Goal: Complete application form: Complete application form

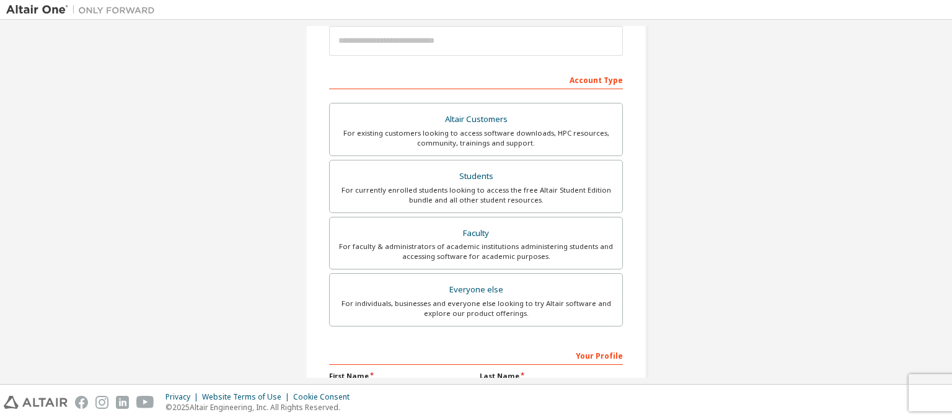
scroll to position [166, 0]
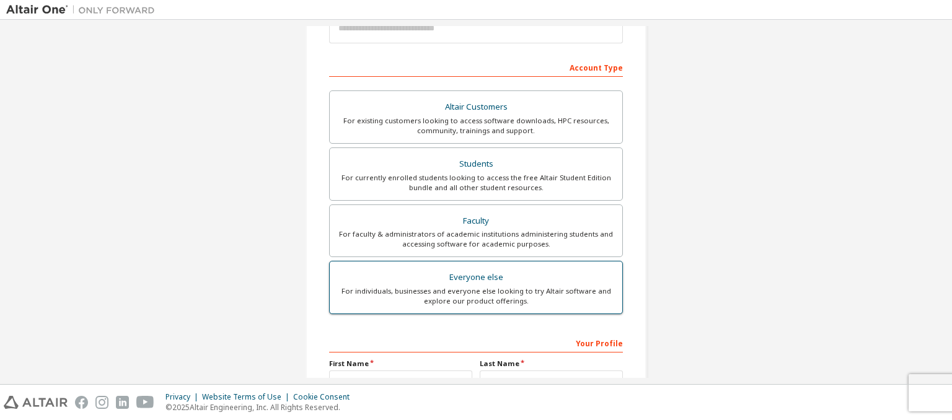
click at [526, 289] on div "For individuals, businesses and everyone else looking to try Altair software an…" at bounding box center [476, 296] width 278 height 20
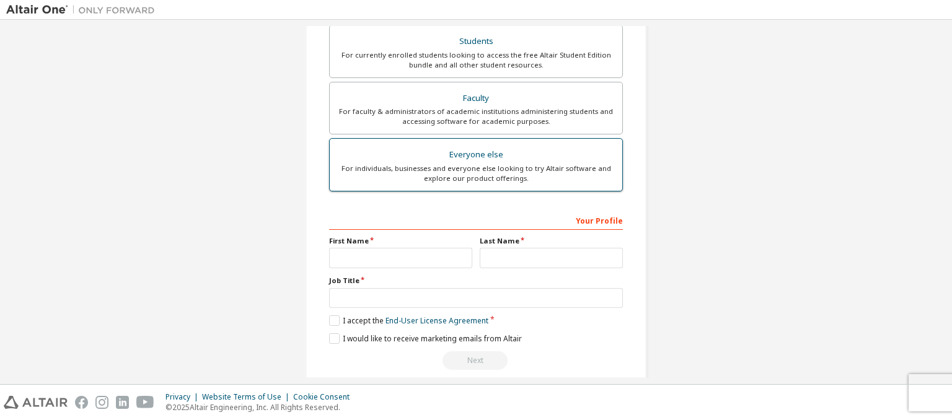
scroll to position [302, 0]
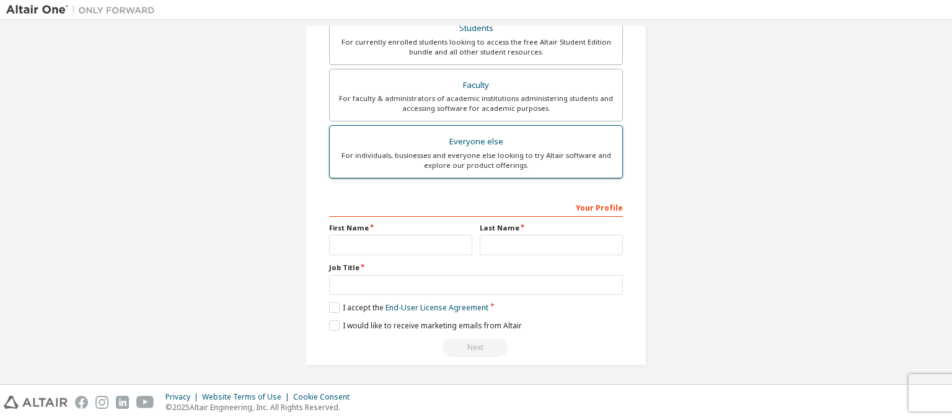
click at [497, 157] on div "For individuals, businesses and everyone else looking to try Altair software an…" at bounding box center [476, 161] width 278 height 20
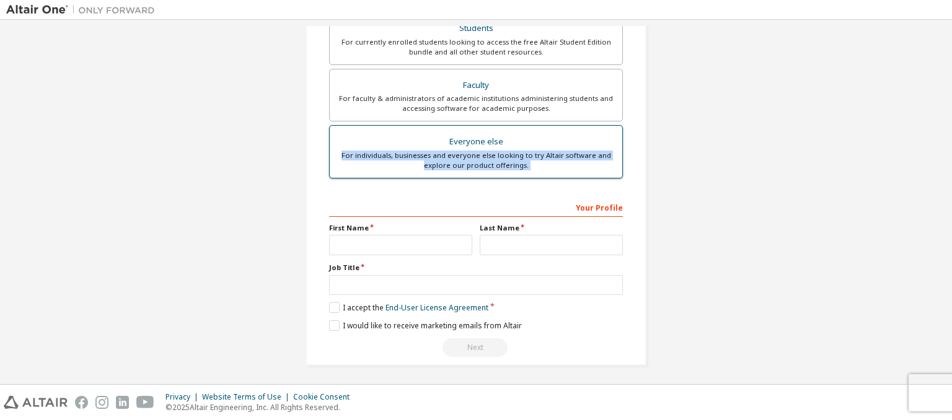
click at [497, 157] on div "For individuals, businesses and everyone else looking to try Altair software an…" at bounding box center [476, 161] width 278 height 20
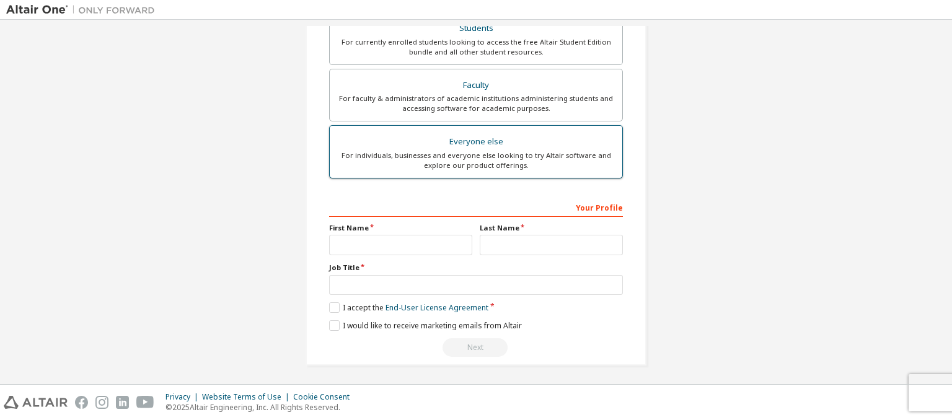
click at [480, 143] on div "Everyone else" at bounding box center [476, 141] width 278 height 17
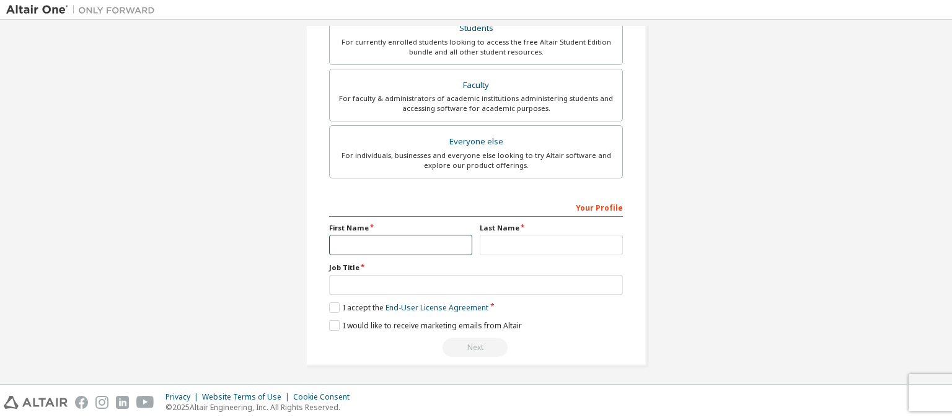
click at [405, 249] on input "text" at bounding box center [400, 245] width 143 height 20
type input "******"
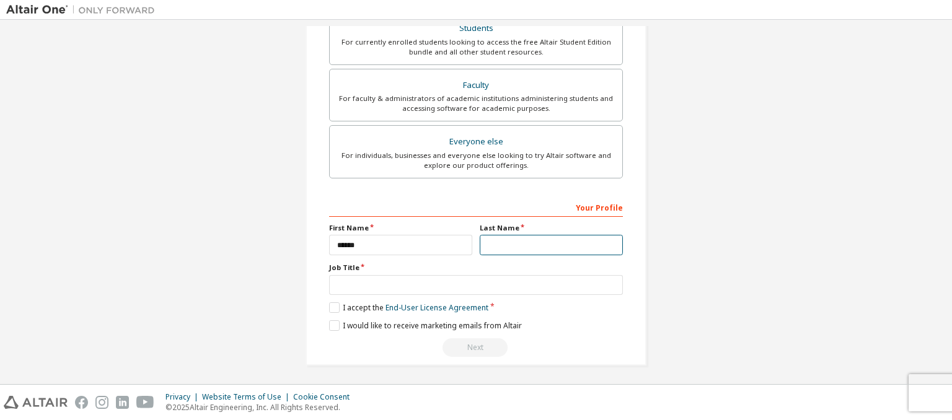
click at [505, 235] on input "text" at bounding box center [551, 245] width 143 height 20
type input "*****"
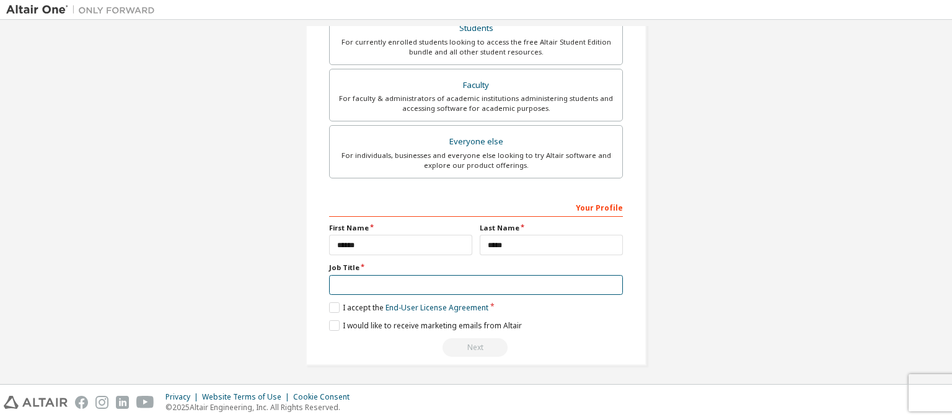
click at [422, 283] on input "text" at bounding box center [476, 285] width 294 height 20
type input "*******"
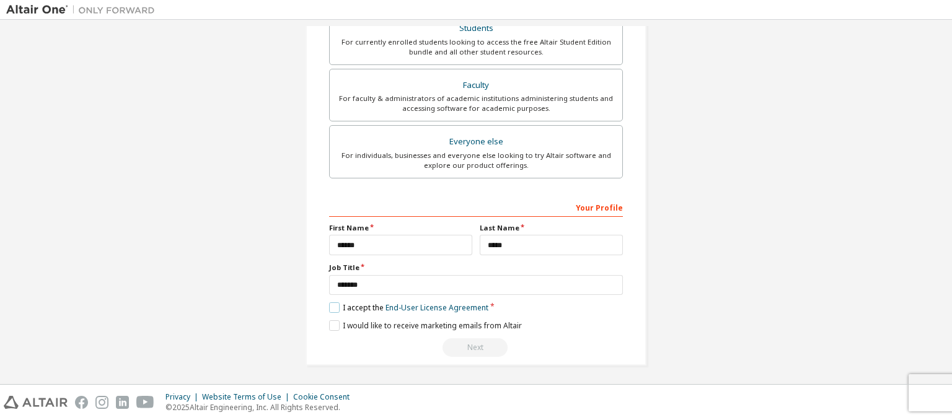
click at [330, 304] on label "I accept the End-User License Agreement" at bounding box center [408, 308] width 159 height 11
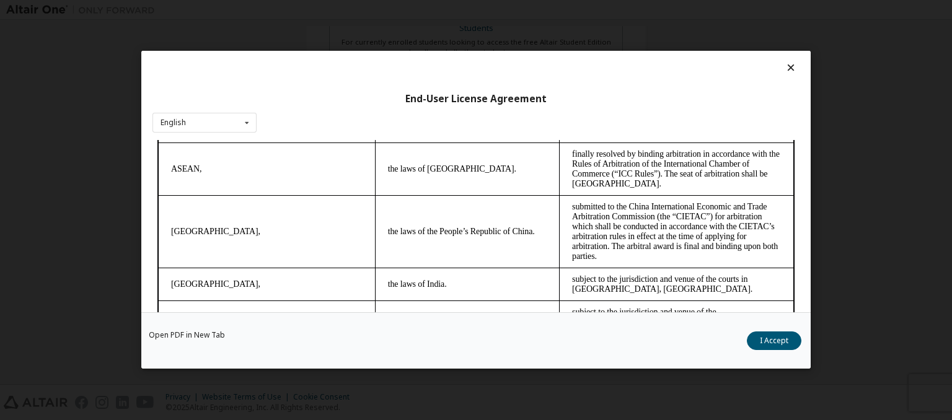
scroll to position [3495, 0]
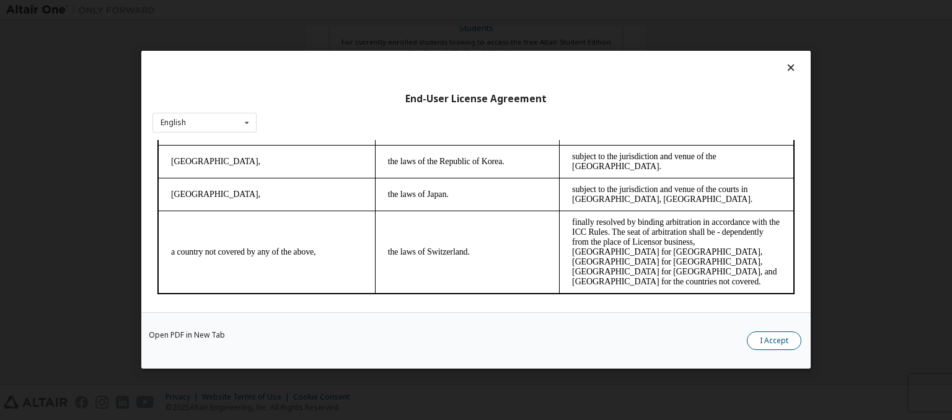
click at [767, 341] on button "I Accept" at bounding box center [774, 341] width 55 height 19
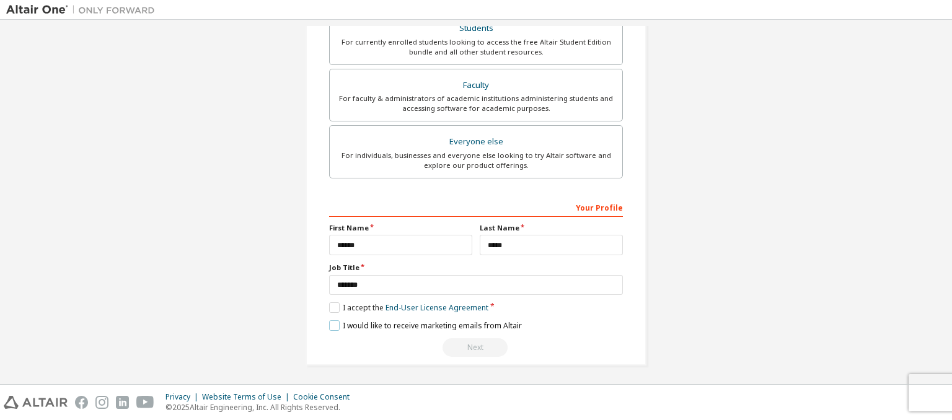
click at [329, 320] on label "I would like to receive marketing emails from Altair" at bounding box center [425, 325] width 193 height 11
click at [330, 320] on label "I would like to receive marketing emails from Altair" at bounding box center [425, 325] width 193 height 11
click at [463, 345] on div "Next" at bounding box center [476, 347] width 294 height 19
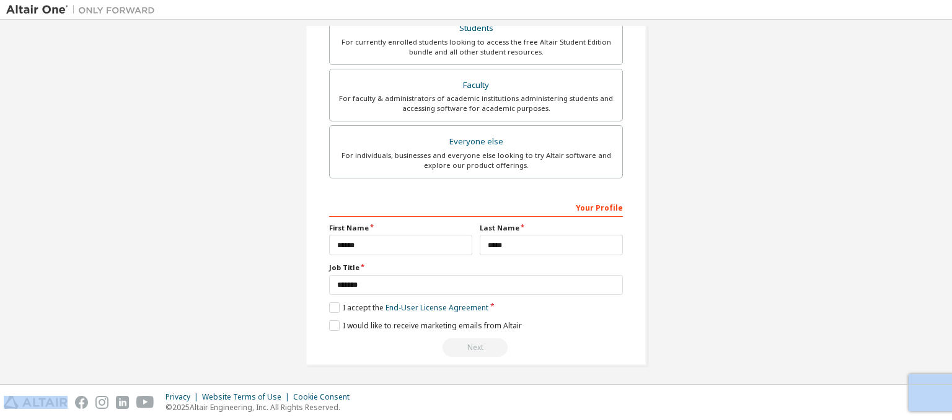
click at [463, 345] on div "Next" at bounding box center [476, 347] width 294 height 19
click at [332, 306] on label "I accept the End-User License Agreement" at bounding box center [408, 308] width 159 height 11
click at [412, 387] on div "Privacy Website Terms of Use Cookie Consent © 2025 Altair Engineering, Inc. All…" at bounding box center [476, 402] width 952 height 35
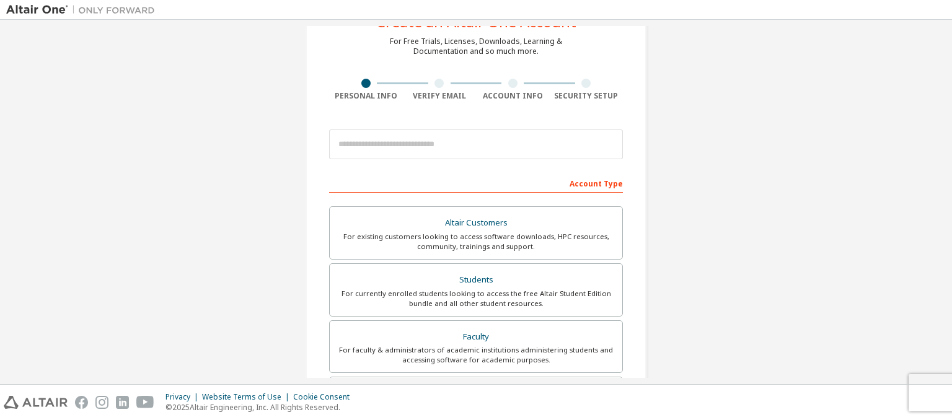
scroll to position [0, 0]
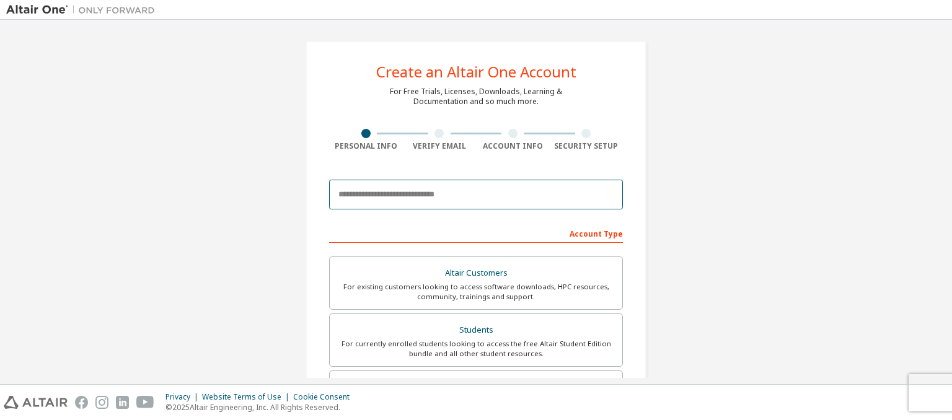
click at [419, 195] on input "email" at bounding box center [476, 195] width 294 height 30
type input "**********"
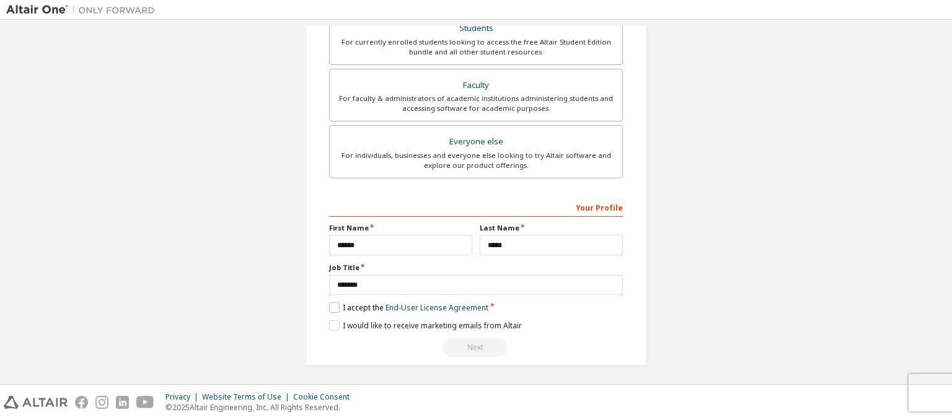
click at [331, 308] on label "I accept the End-User License Agreement" at bounding box center [408, 308] width 159 height 11
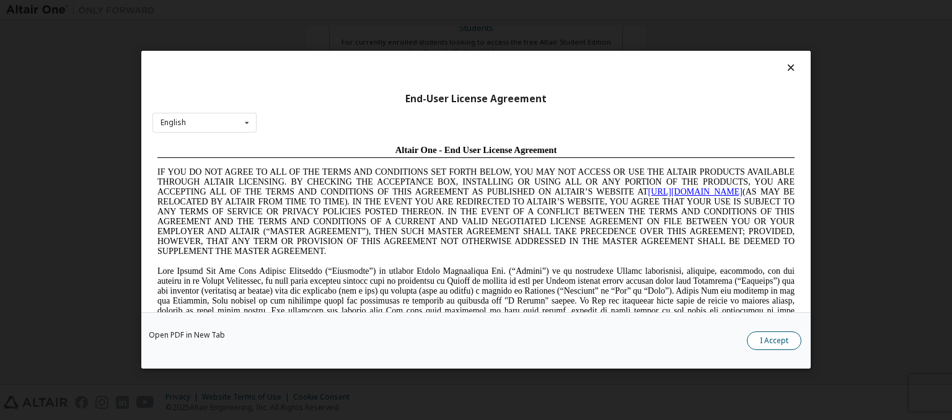
scroll to position [0, 0]
click at [780, 341] on button "I Accept" at bounding box center [774, 341] width 55 height 19
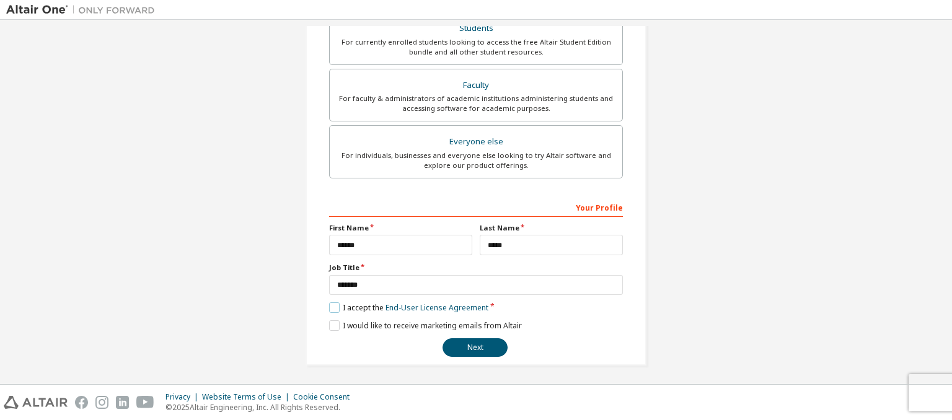
click at [331, 304] on label "I accept the End-User License Agreement" at bounding box center [408, 308] width 159 height 11
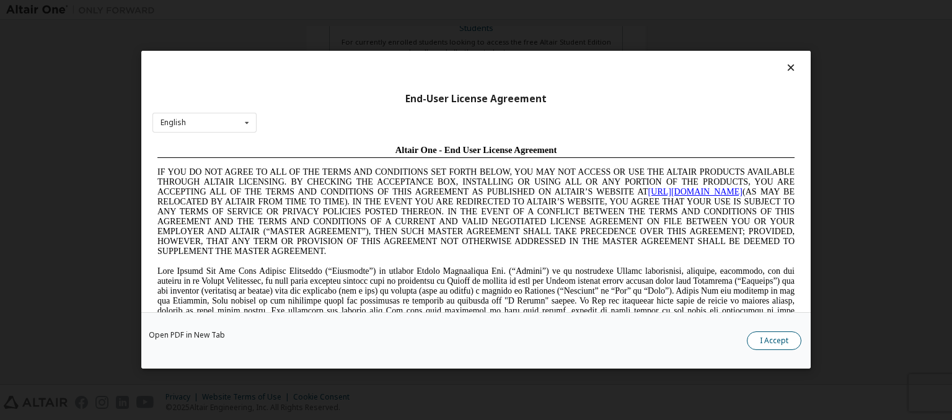
click at [771, 343] on button "I Accept" at bounding box center [774, 341] width 55 height 19
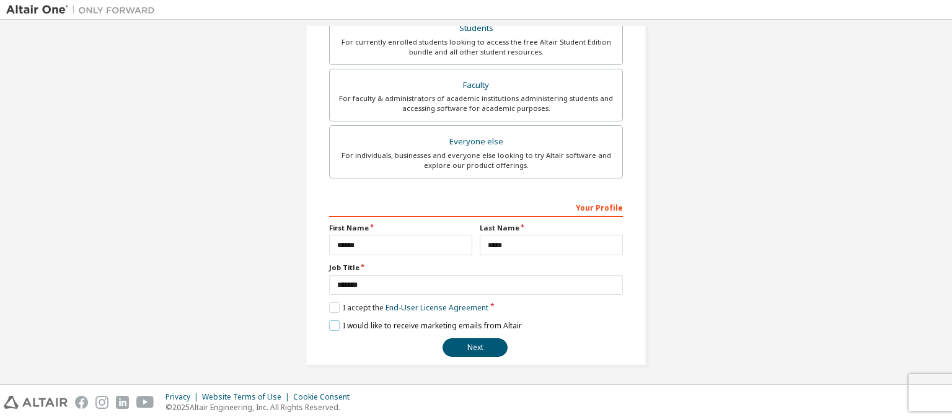
click at [332, 322] on label "I would like to receive marketing emails from Altair" at bounding box center [425, 325] width 193 height 11
click at [461, 343] on button "Next" at bounding box center [475, 347] width 65 height 19
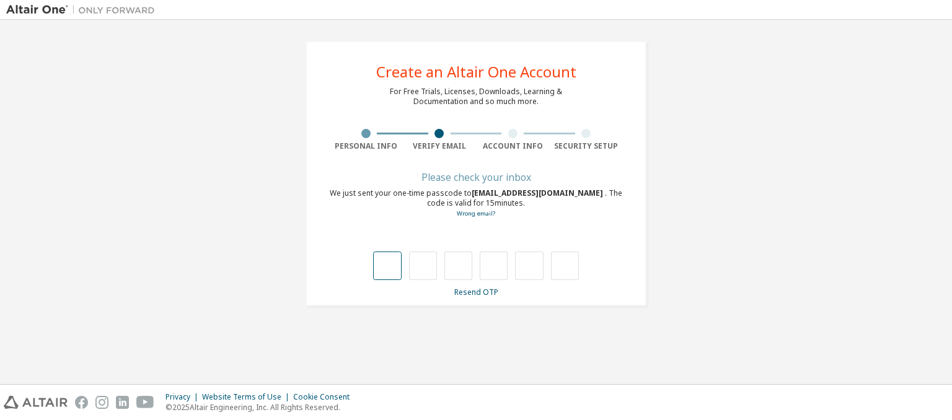
type input "*"
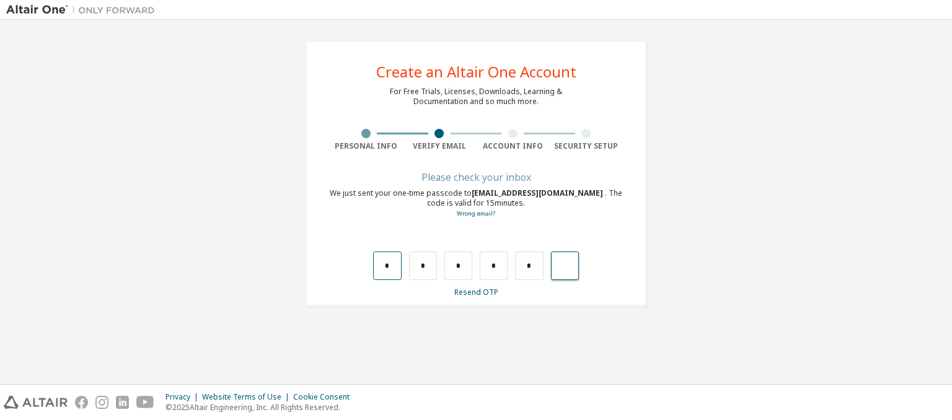
type input "*"
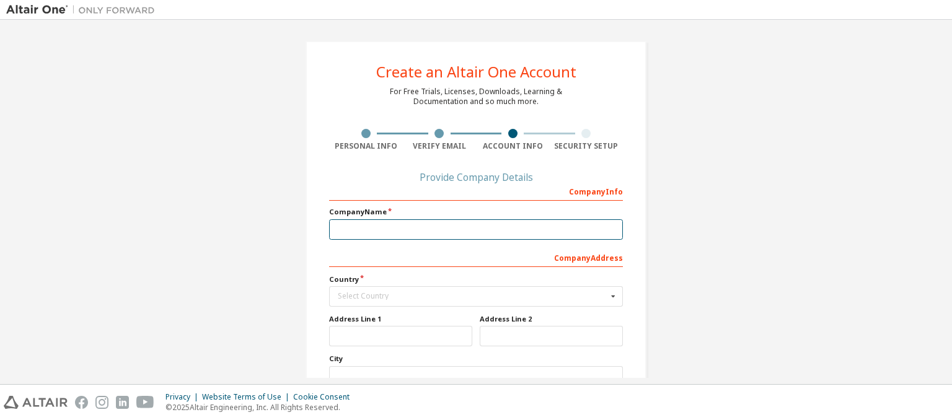
click at [419, 231] on input "text" at bounding box center [476, 229] width 294 height 20
type input "**********"
click at [374, 291] on input "text" at bounding box center [476, 296] width 293 height 19
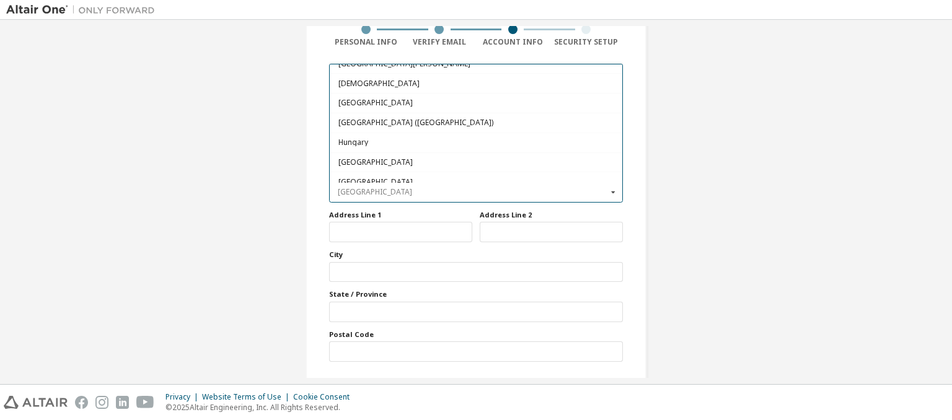
scroll to position [1964, 0]
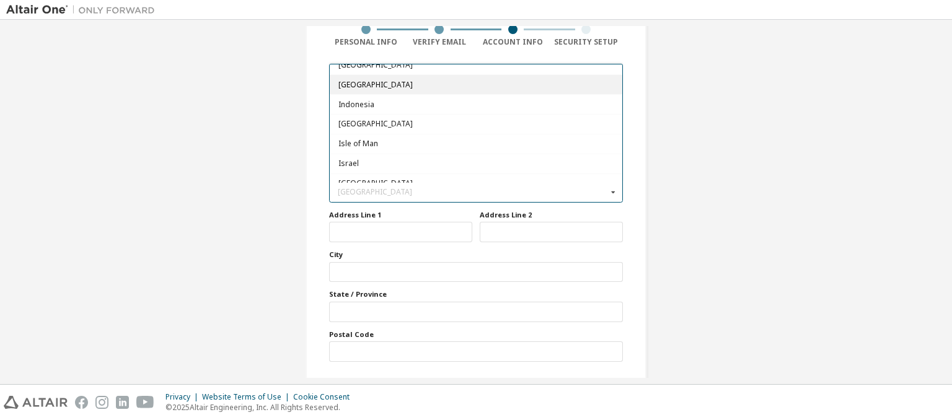
click at [469, 81] on span "India" at bounding box center [476, 84] width 276 height 7
type input "***"
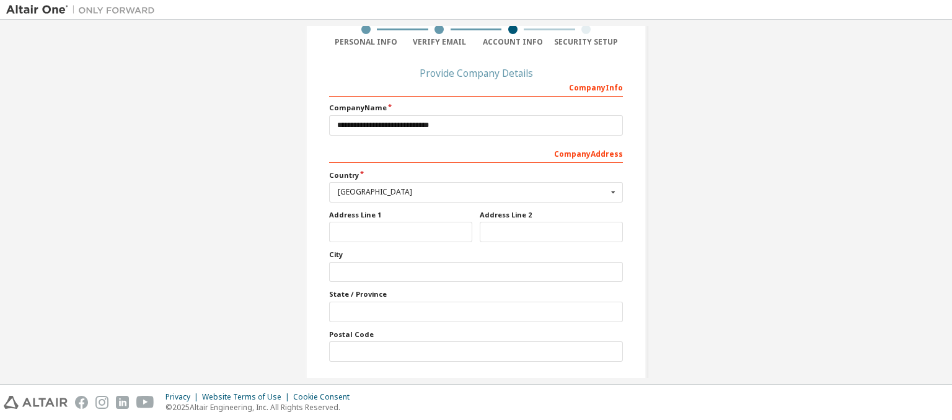
scroll to position [144, 0]
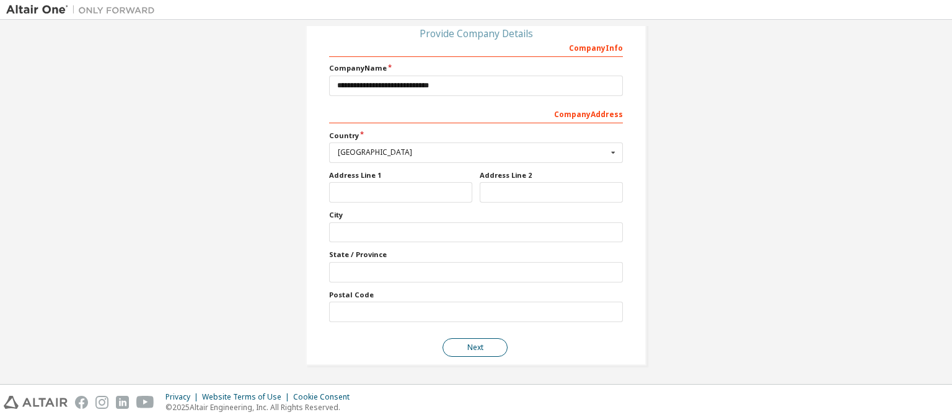
click at [477, 342] on button "Next" at bounding box center [475, 347] width 65 height 19
